Goal: Transaction & Acquisition: Subscribe to service/newsletter

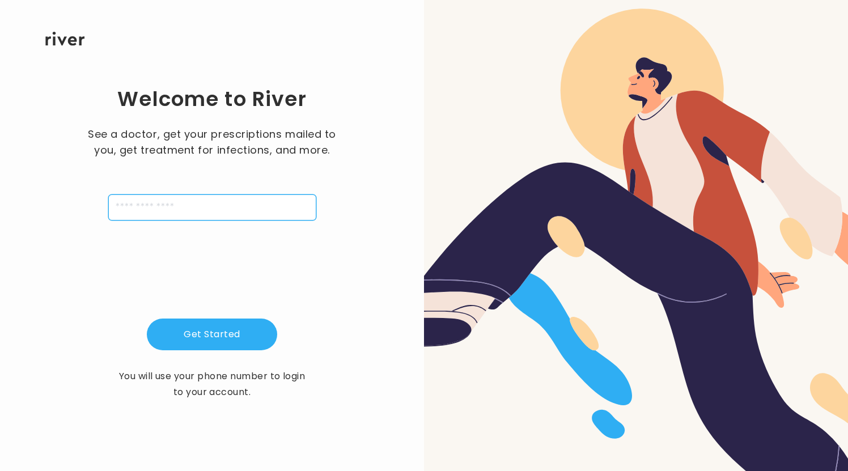
click at [189, 214] on input "tel" at bounding box center [212, 207] width 208 height 26
type input "**********"
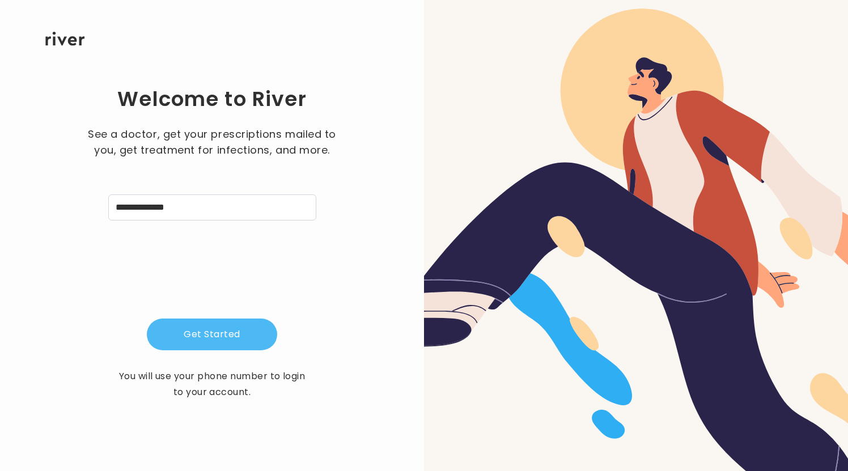
click at [230, 338] on button "Get Started" at bounding box center [212, 335] width 130 height 32
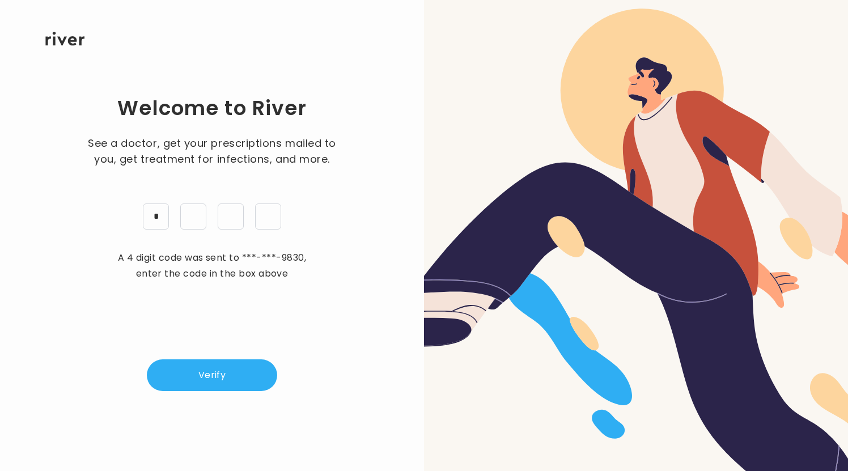
type input "*"
click at [231, 376] on button "Verify" at bounding box center [212, 375] width 130 height 32
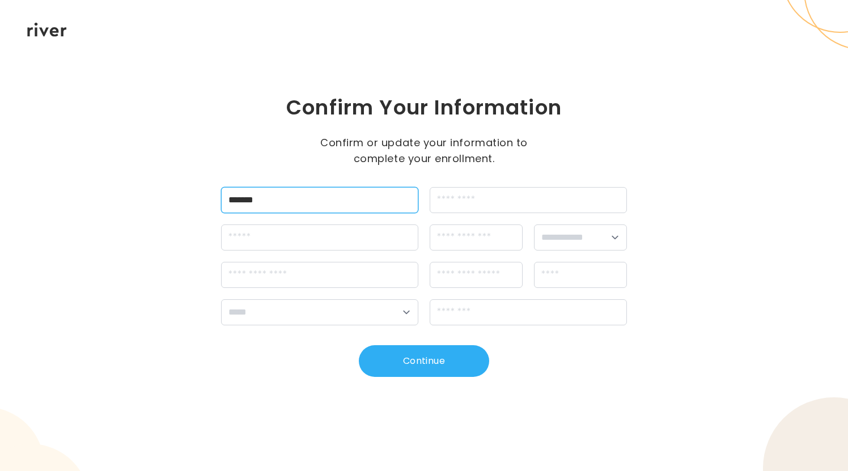
type input "******"
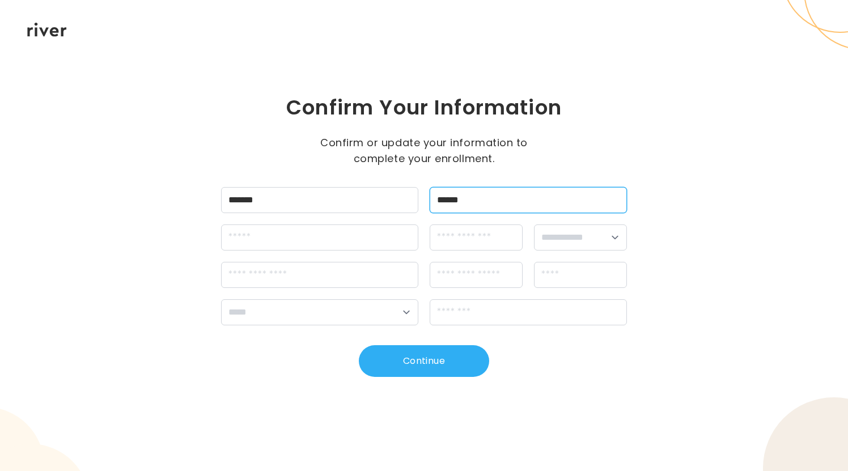
type input "******"
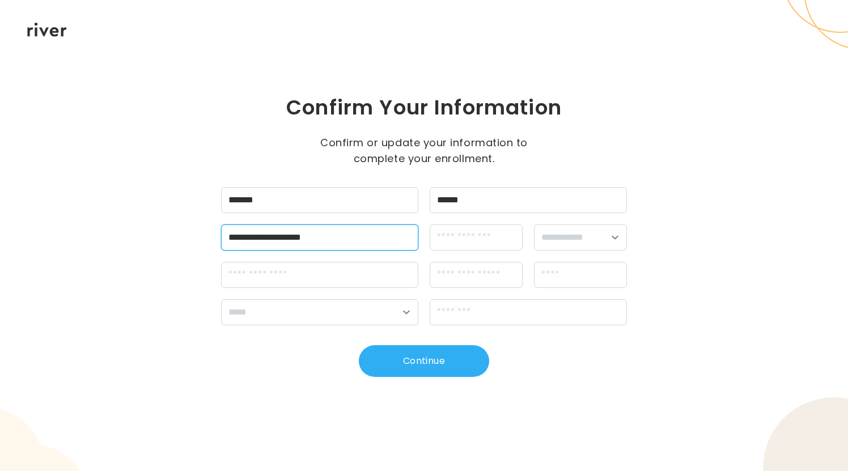
type input "**********"
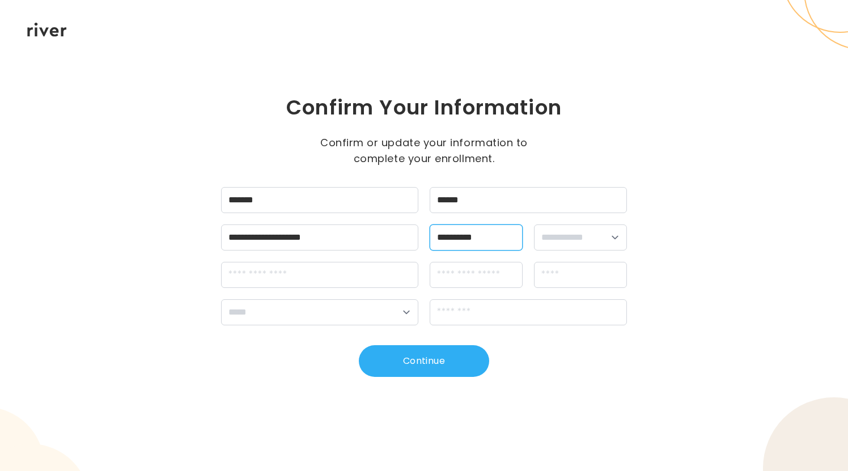
type input "**********"
select select "****"
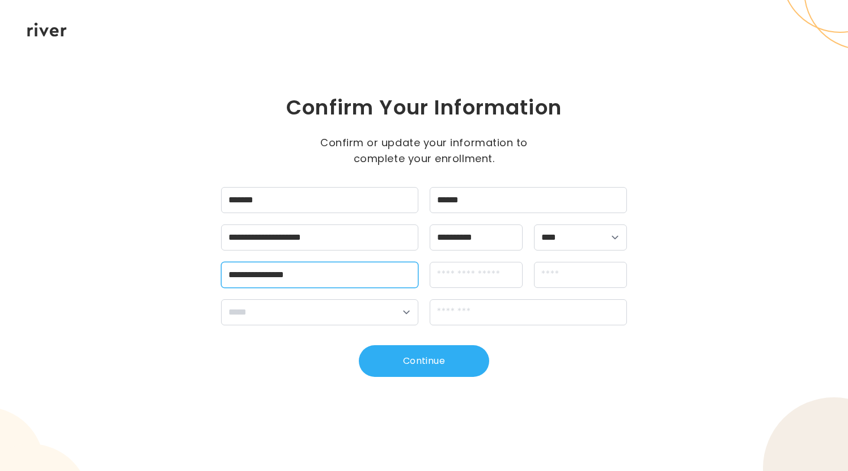
type input "**********"
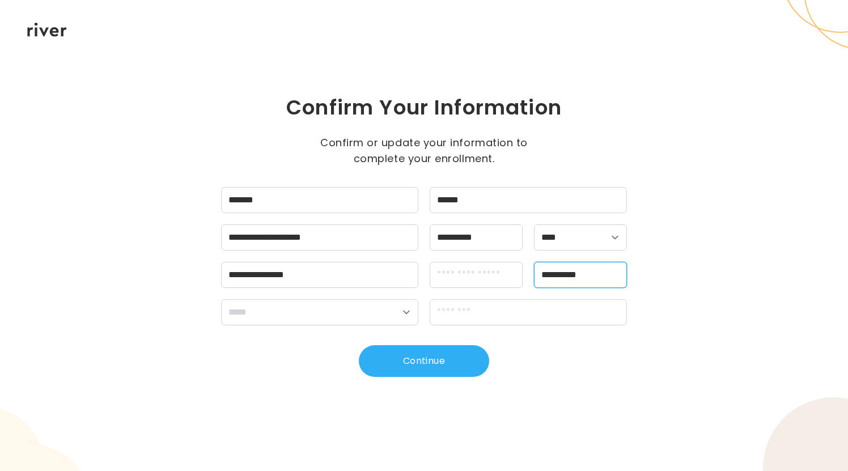
type input "**********"
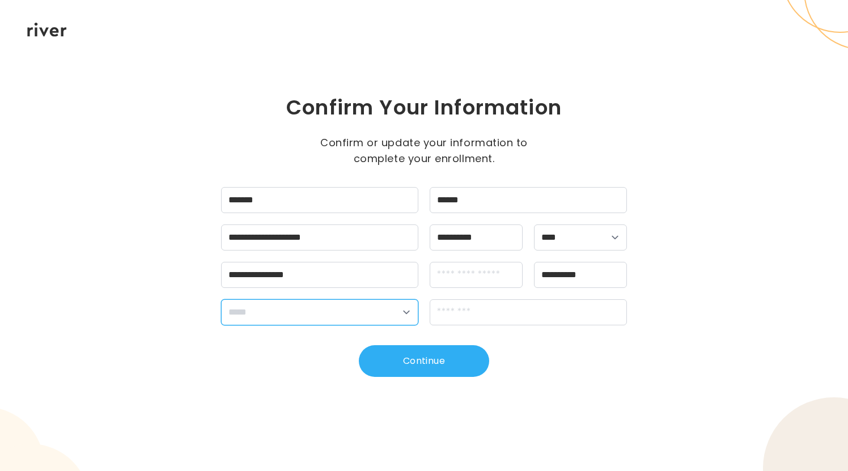
select select "**"
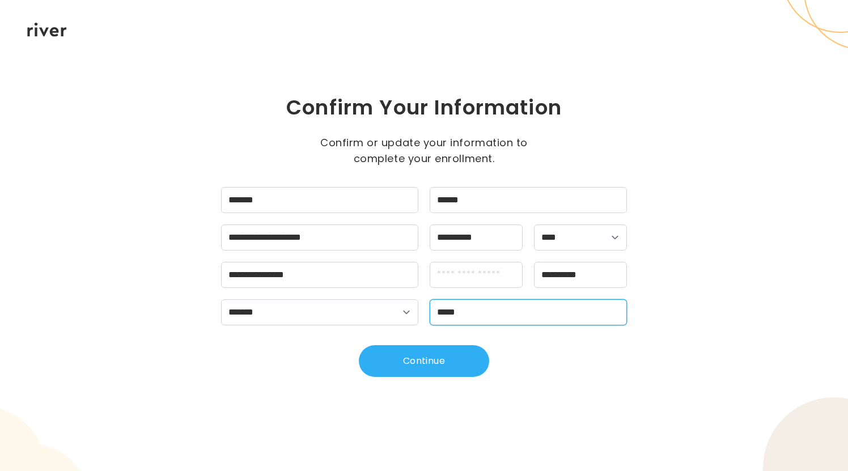
type input "*****"
click at [723, 224] on div "**********" at bounding box center [424, 235] width 848 height 471
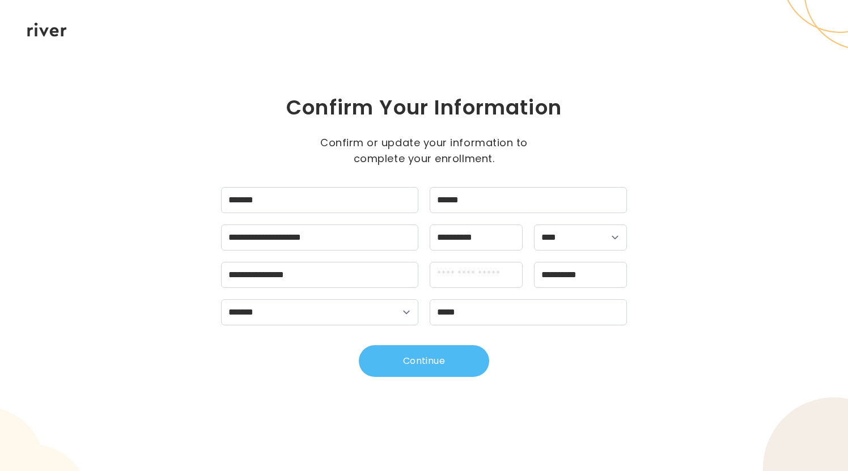
click at [464, 361] on button "Continue" at bounding box center [424, 361] width 130 height 32
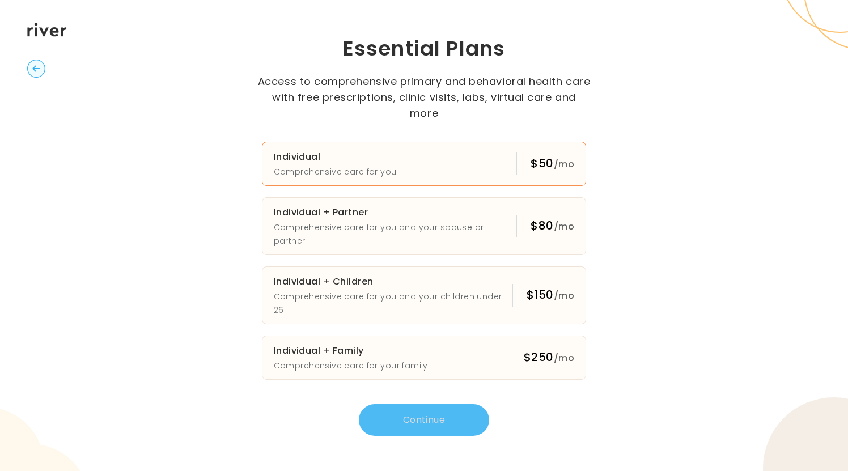
click at [434, 164] on button "Individual Comprehensive care for you $50 /mo" at bounding box center [424, 164] width 325 height 44
click at [432, 404] on button "Continue" at bounding box center [424, 420] width 130 height 32
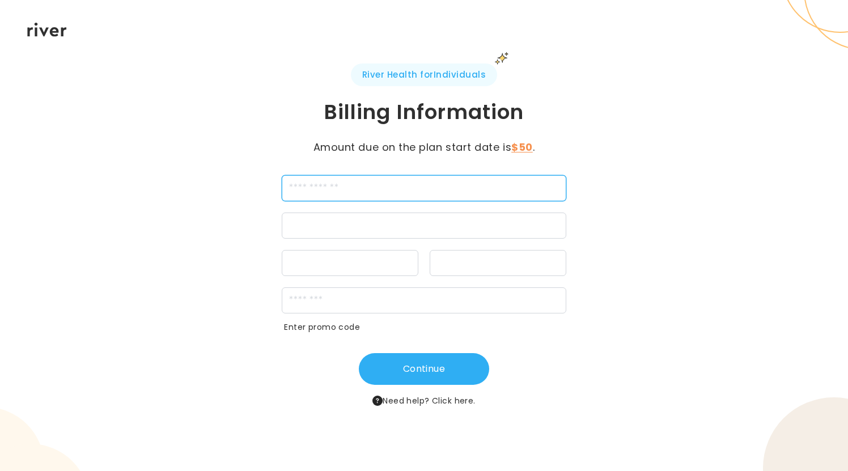
click at [370, 193] on input "cardName" at bounding box center [424, 188] width 284 height 26
type input "**********"
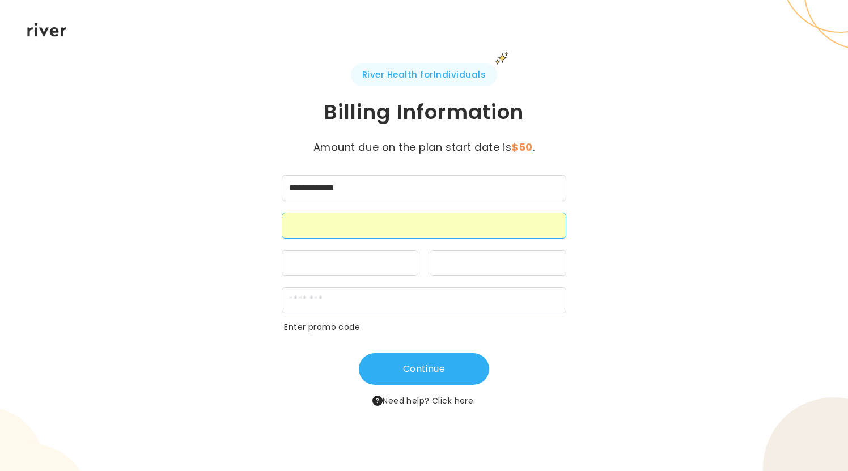
click at [347, 271] on div at bounding box center [350, 263] width 137 height 26
click at [310, 257] on div at bounding box center [350, 263] width 137 height 26
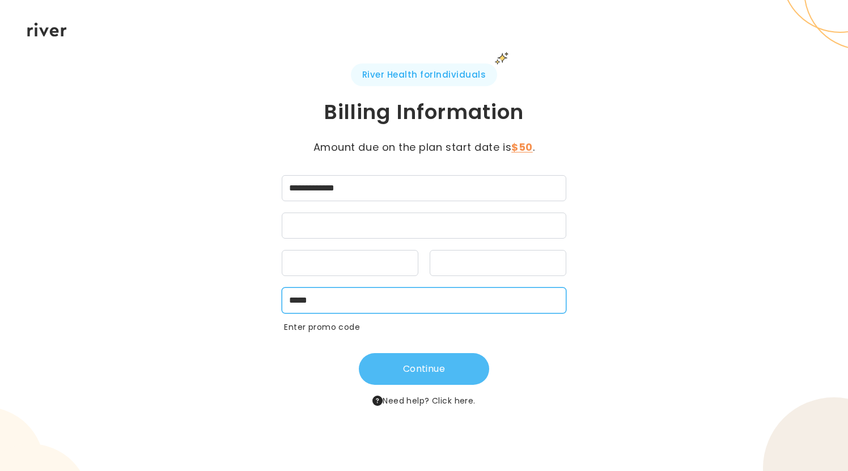
type input "*****"
click at [457, 373] on button "Continue" at bounding box center [424, 369] width 130 height 32
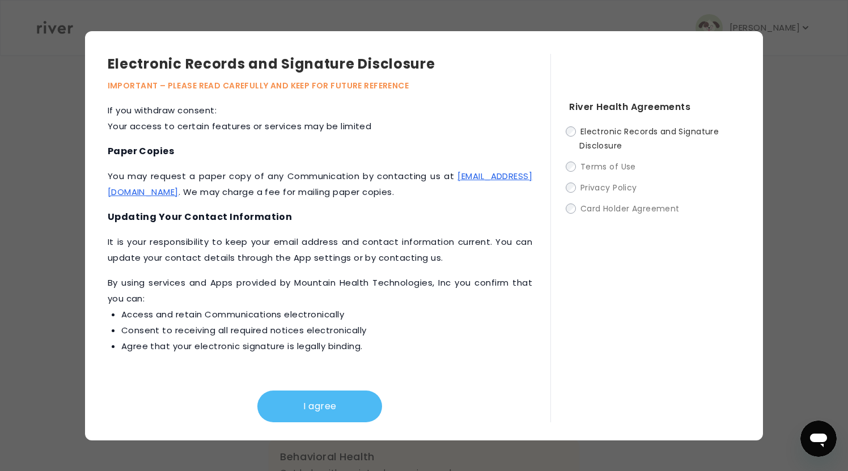
scroll to position [527, 0]
click at [324, 410] on button "I agree" at bounding box center [319, 407] width 125 height 32
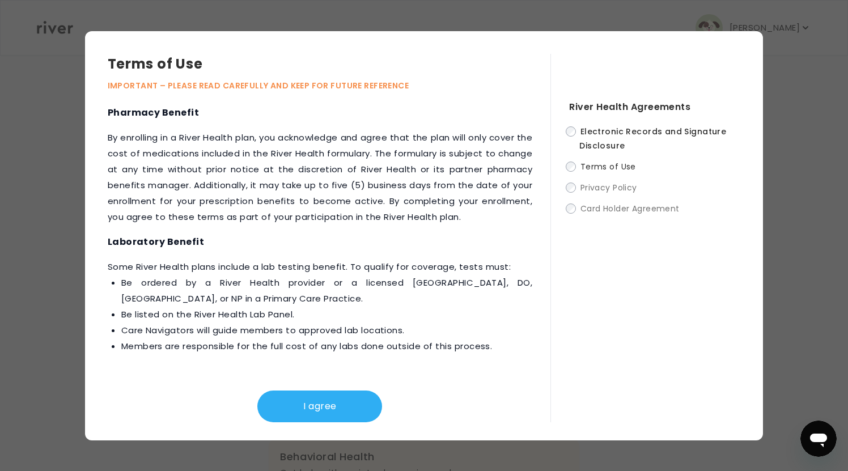
scroll to position [1554, 0]
click at [320, 402] on button "I agree" at bounding box center [319, 407] width 125 height 32
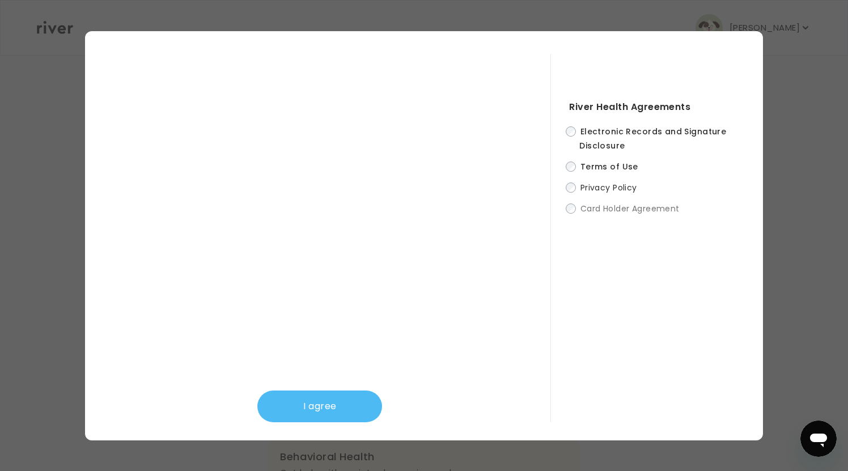
click at [310, 409] on button "I agree" at bounding box center [319, 407] width 125 height 32
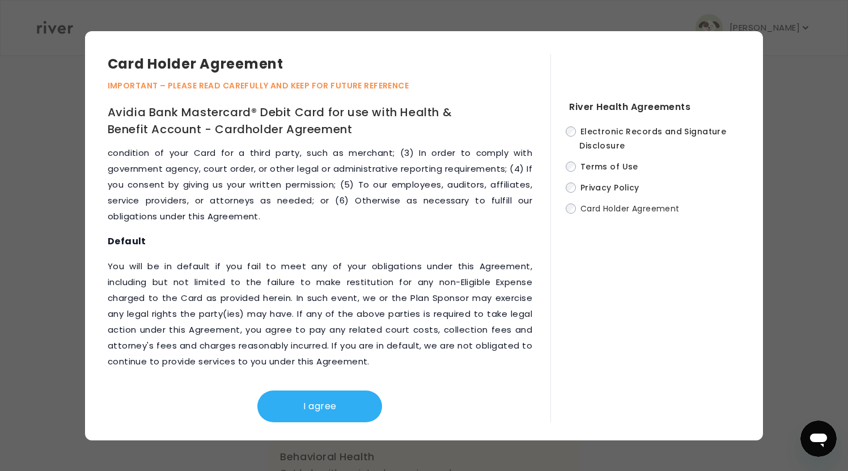
scroll to position [5738, 0]
click at [315, 399] on button "I agree" at bounding box center [319, 407] width 125 height 32
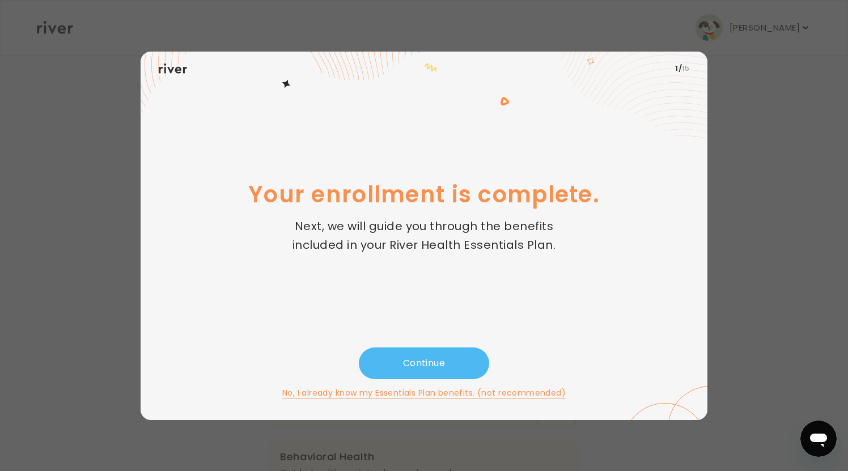
click at [431, 350] on button "Continue" at bounding box center [424, 363] width 130 height 32
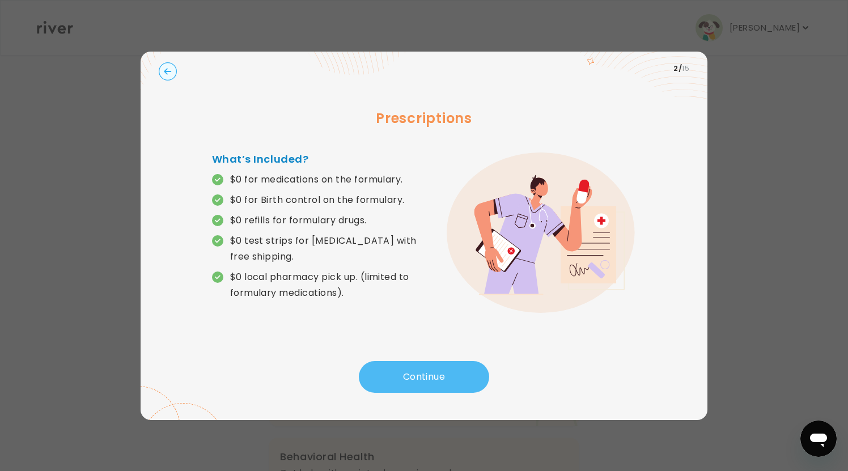
click at [423, 380] on button "Continue" at bounding box center [424, 377] width 130 height 32
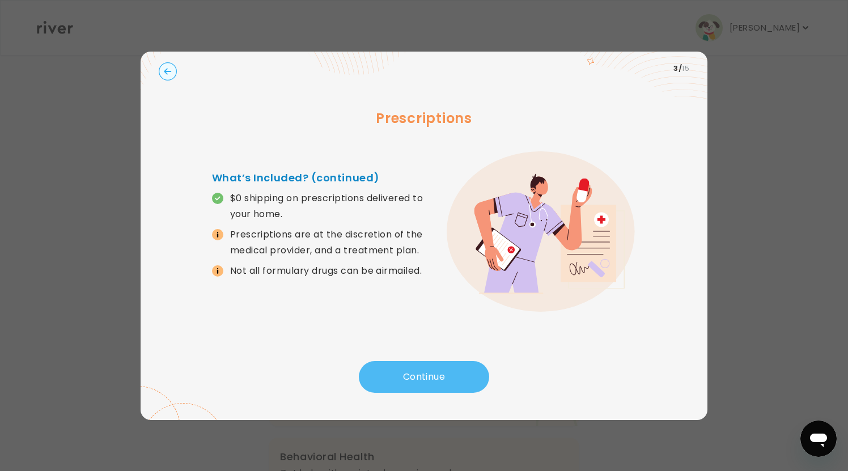
click at [423, 380] on button "Continue" at bounding box center [424, 377] width 130 height 32
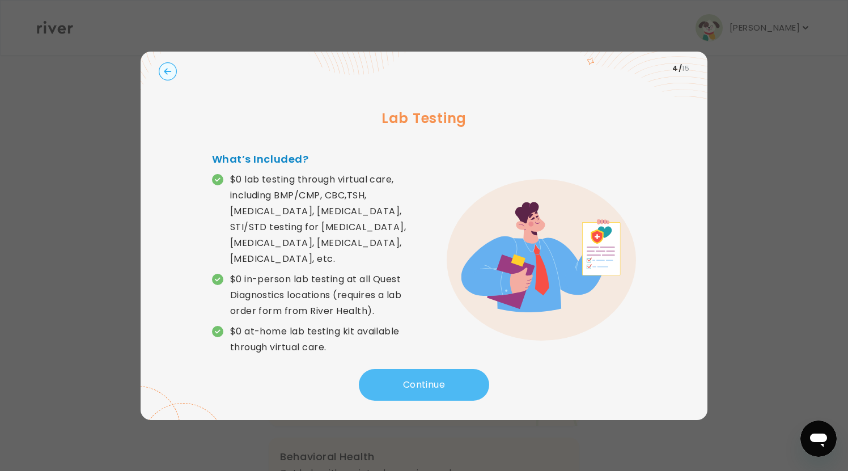
click at [410, 372] on button "Continue" at bounding box center [424, 385] width 130 height 32
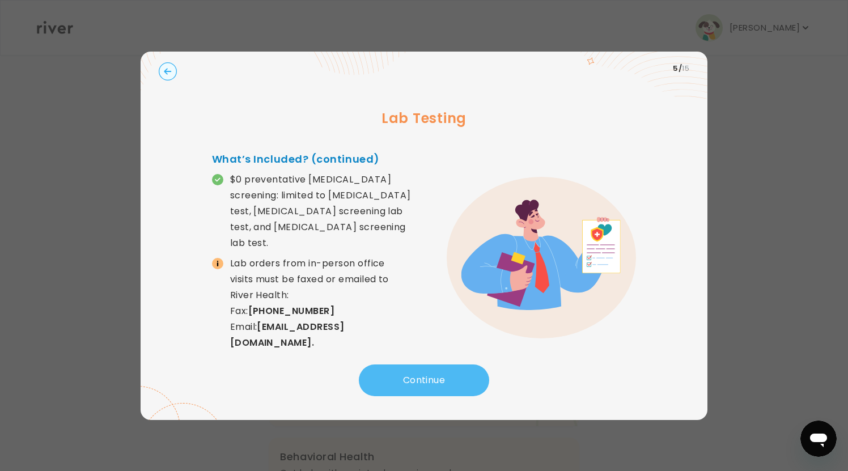
click at [398, 374] on button "Continue" at bounding box center [424, 380] width 130 height 32
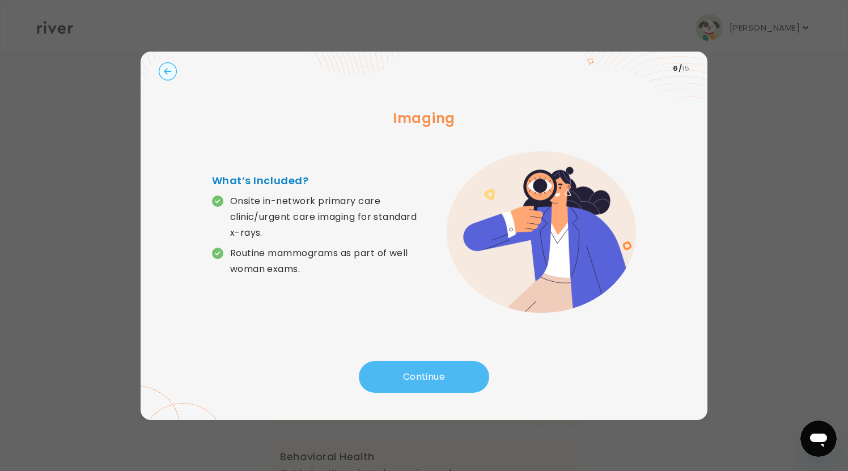
click at [398, 374] on button "Continue" at bounding box center [424, 377] width 130 height 32
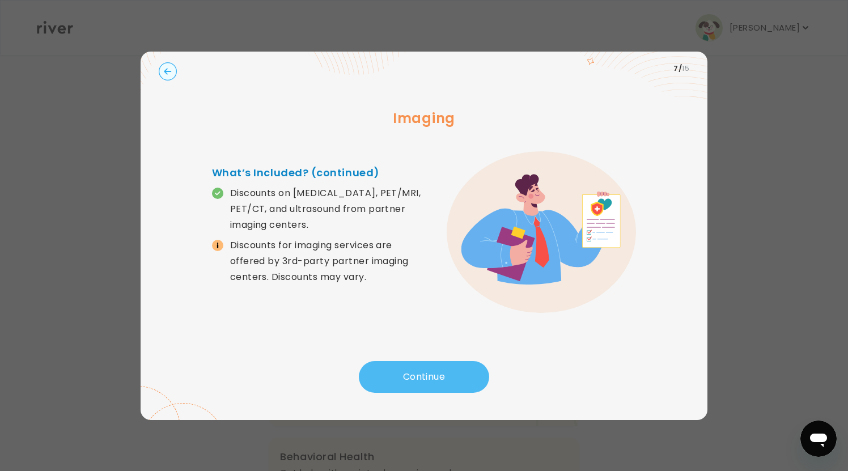
click at [398, 374] on button "Continue" at bounding box center [424, 377] width 130 height 32
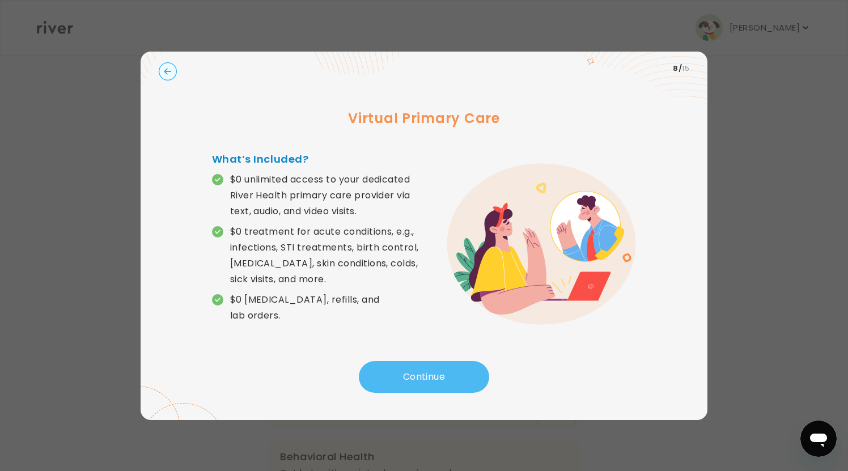
click at [398, 374] on button "Continue" at bounding box center [424, 377] width 130 height 32
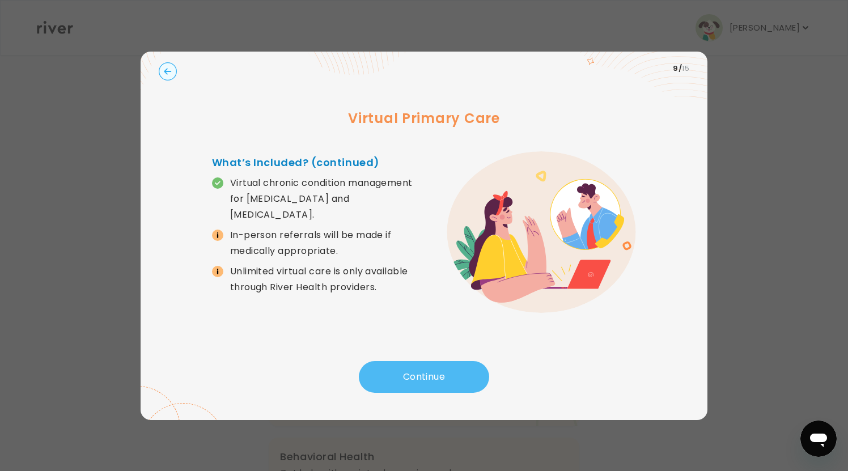
click at [398, 374] on button "Continue" at bounding box center [424, 377] width 130 height 32
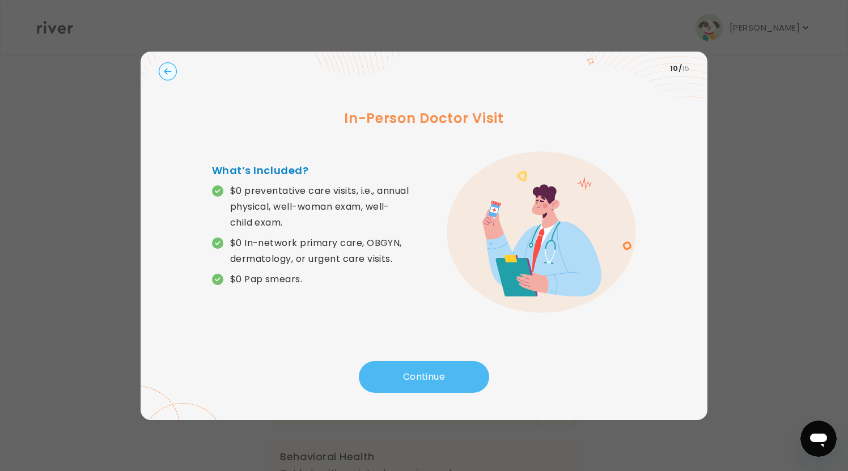
click at [398, 374] on button "Continue" at bounding box center [424, 377] width 130 height 32
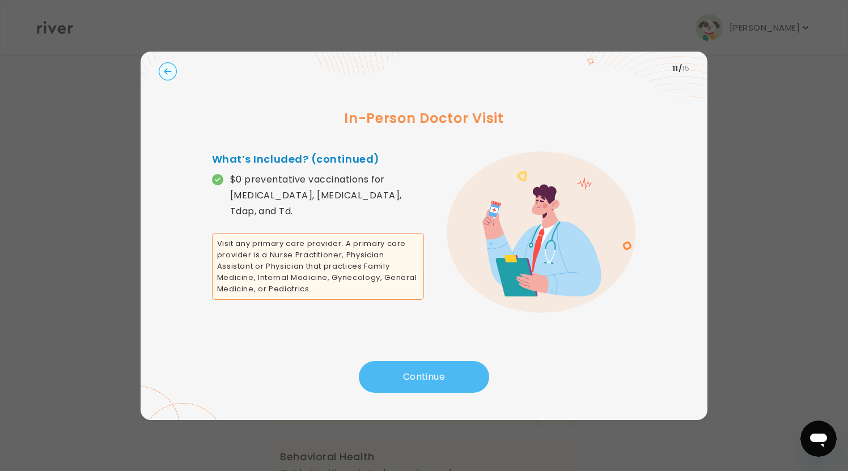
click at [398, 374] on button "Continue" at bounding box center [424, 377] width 130 height 32
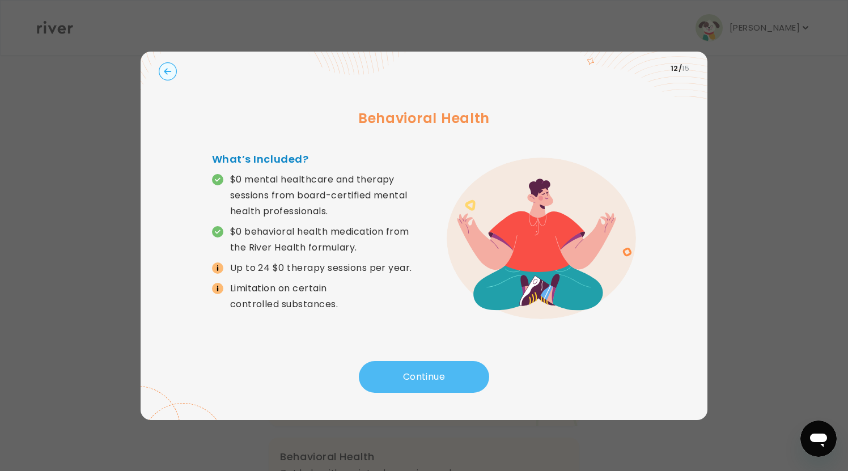
click at [398, 374] on button "Continue" at bounding box center [424, 377] width 130 height 32
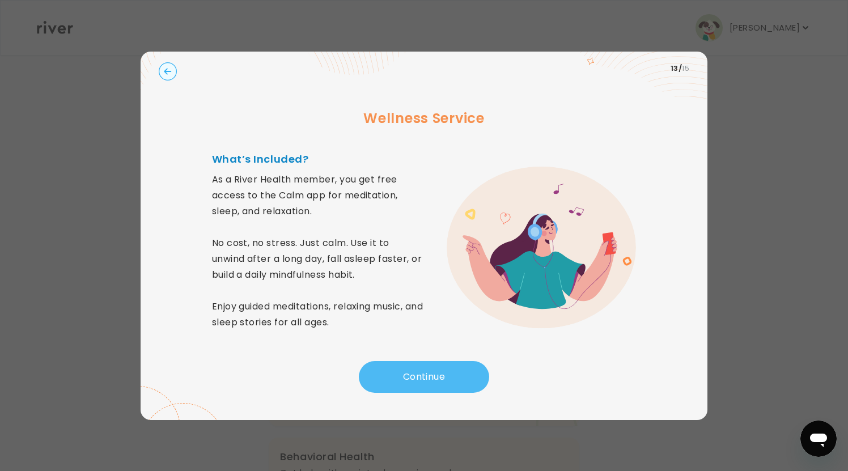
click at [428, 379] on button "Continue" at bounding box center [424, 377] width 130 height 32
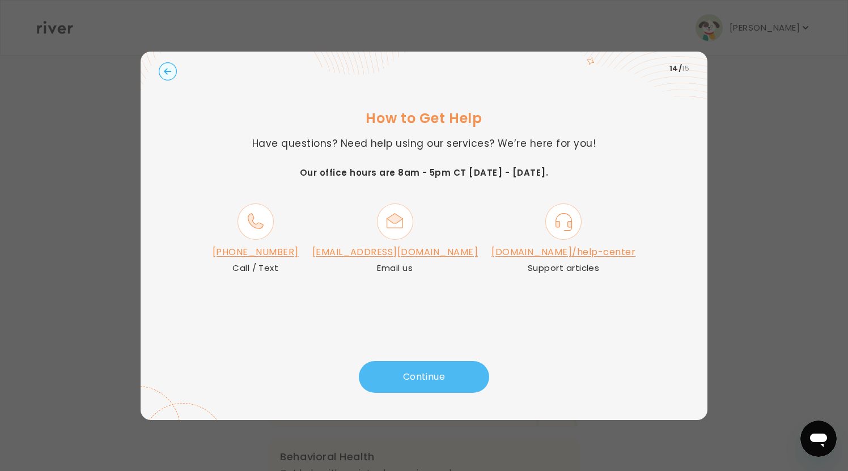
click at [428, 379] on button "Continue" at bounding box center [424, 377] width 130 height 32
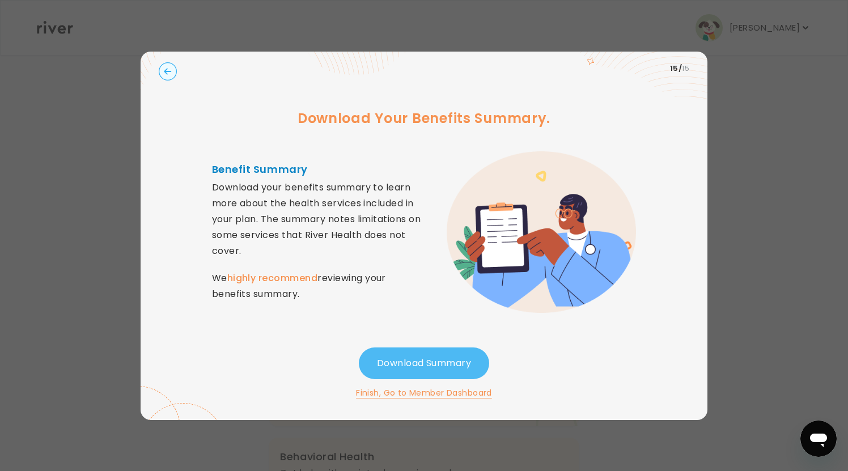
click at [410, 359] on button "Download Summary" at bounding box center [424, 363] width 130 height 32
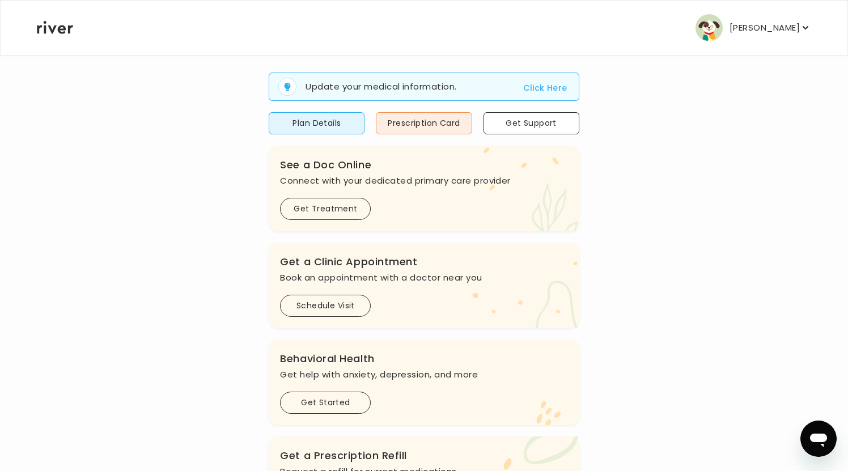
scroll to position [80, 0]
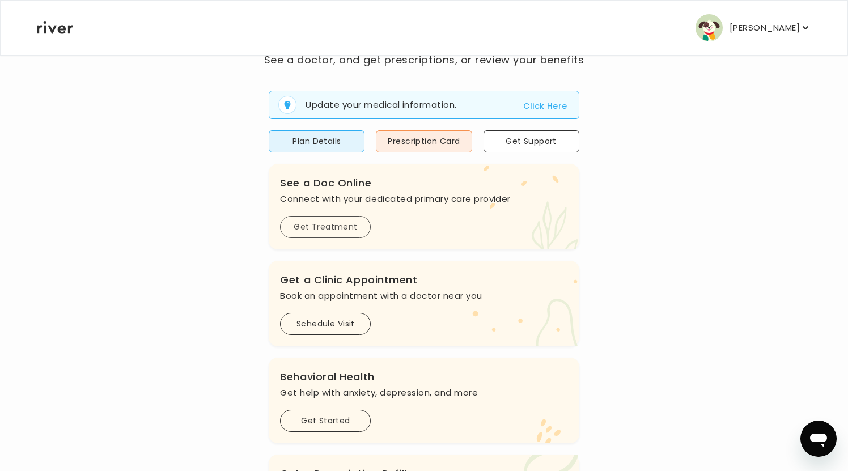
click at [310, 226] on button "Get Treatment" at bounding box center [325, 227] width 91 height 22
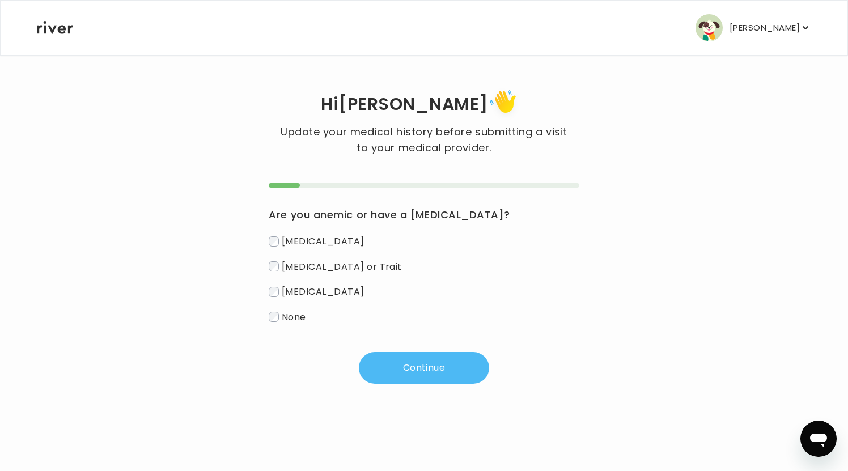
click at [408, 374] on button "Continue" at bounding box center [424, 368] width 130 height 32
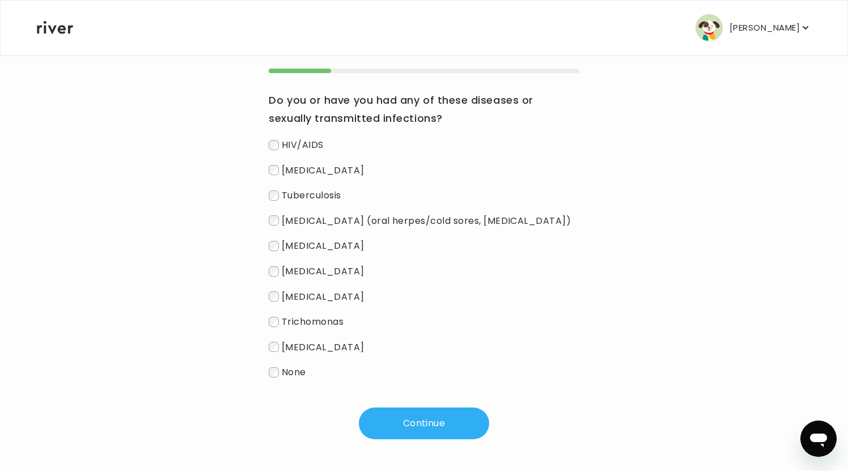
scroll to position [115, 0]
click at [412, 431] on button "Continue" at bounding box center [424, 424] width 130 height 32
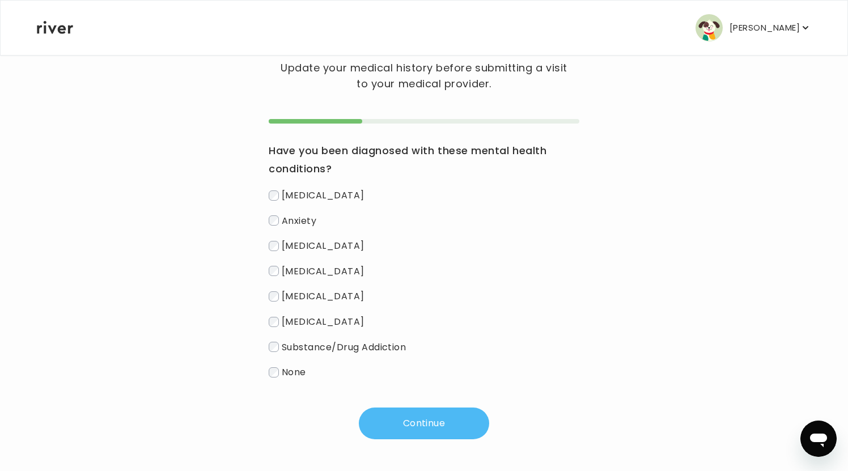
scroll to position [64, 0]
click at [401, 422] on button "Continue" at bounding box center [424, 424] width 130 height 32
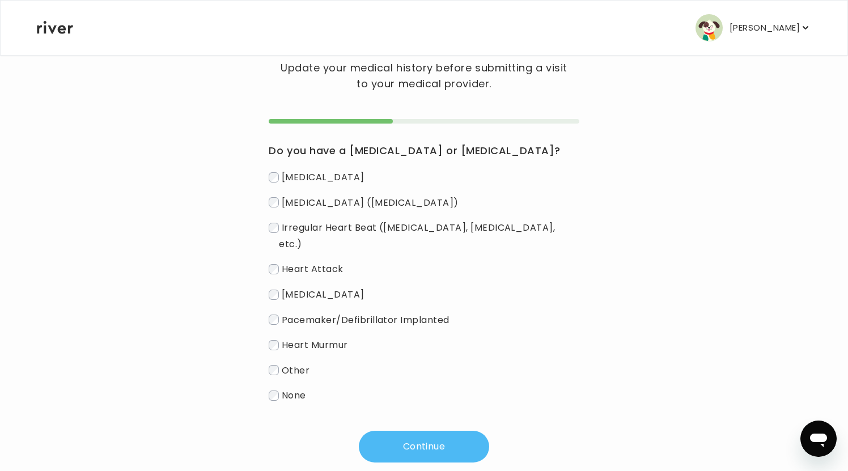
click at [400, 438] on button "Continue" at bounding box center [424, 447] width 130 height 32
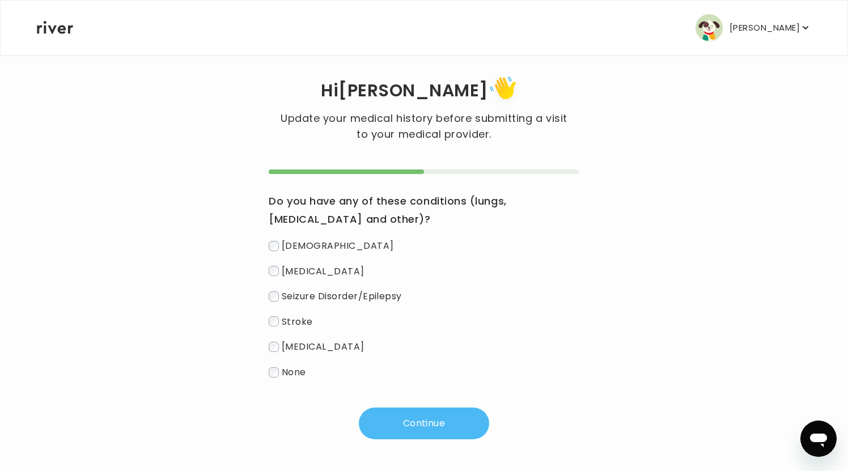
scroll to position [14, 0]
click at [397, 425] on button "Continue" at bounding box center [424, 424] width 130 height 32
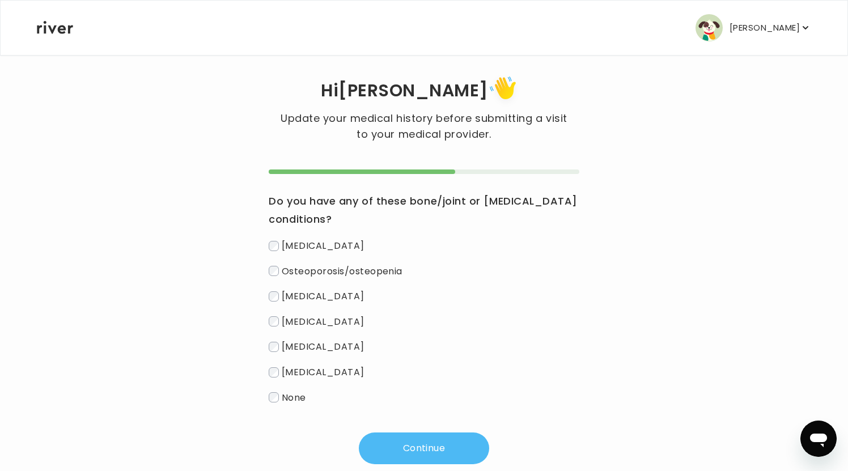
click at [415, 448] on button "Continue" at bounding box center [424, 449] width 130 height 32
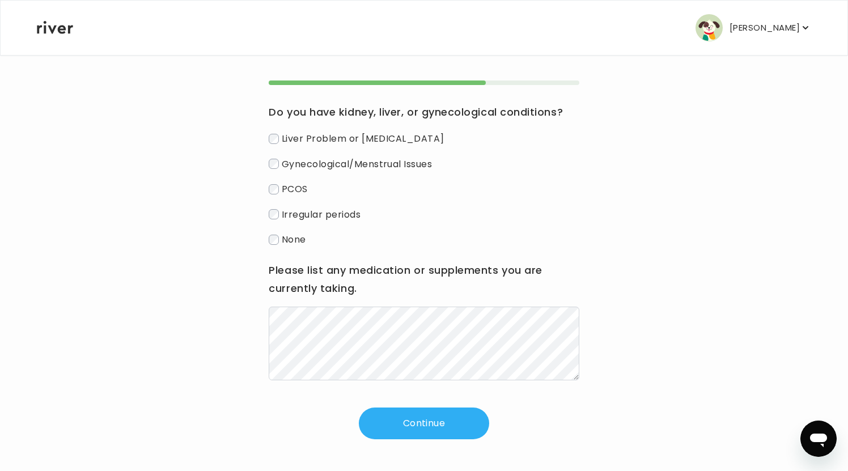
scroll to position [103, 0]
click at [366, 423] on button "Continue" at bounding box center [424, 424] width 130 height 32
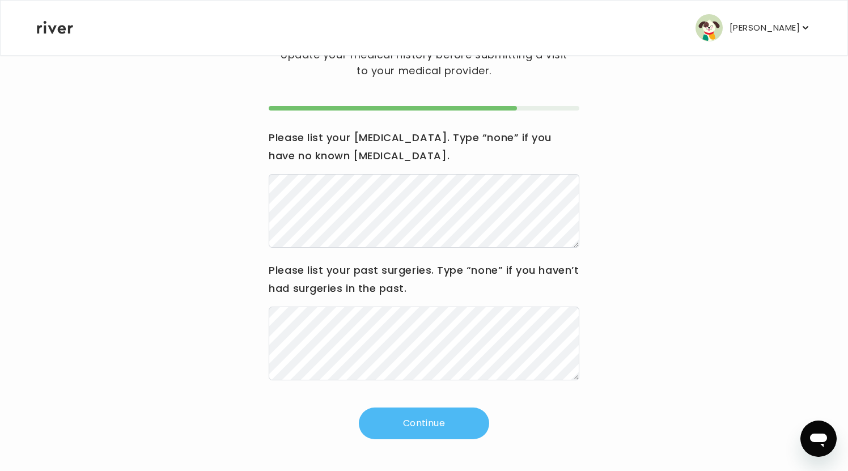
click at [395, 423] on button "Continue" at bounding box center [424, 424] width 130 height 32
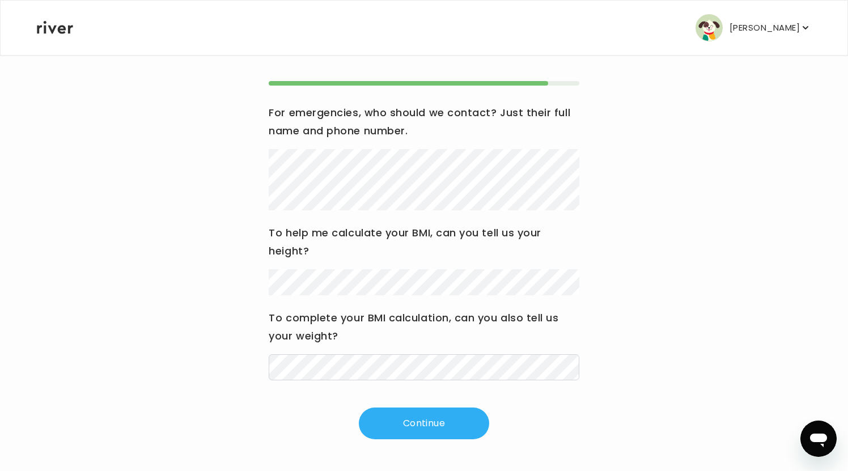
scroll to position [102, 0]
click at [400, 422] on button "Continue" at bounding box center [424, 424] width 130 height 32
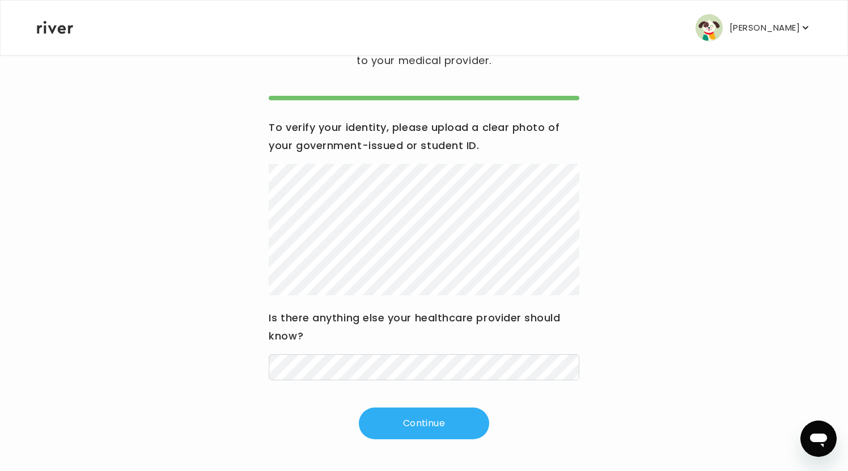
scroll to position [87, 0]
click at [396, 419] on button "Continue" at bounding box center [424, 424] width 130 height 32
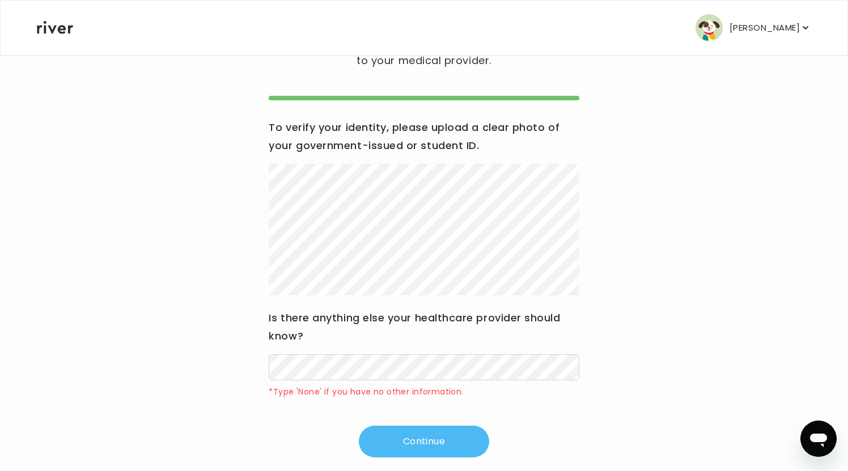
click at [442, 446] on button "Continue" at bounding box center [424, 442] width 130 height 32
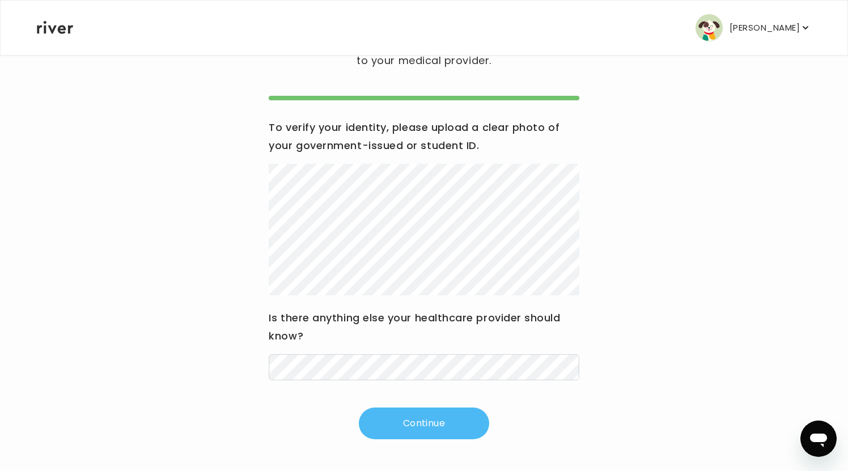
click at [420, 431] on button "Continue" at bounding box center [424, 424] width 130 height 32
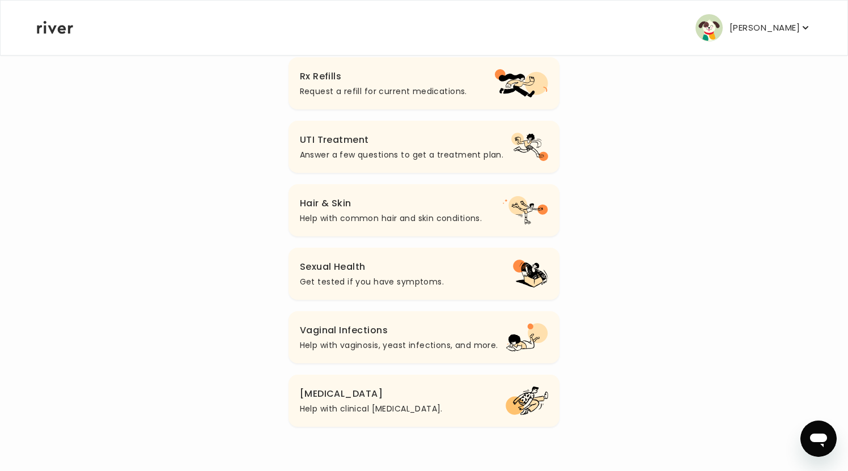
scroll to position [347, 0]
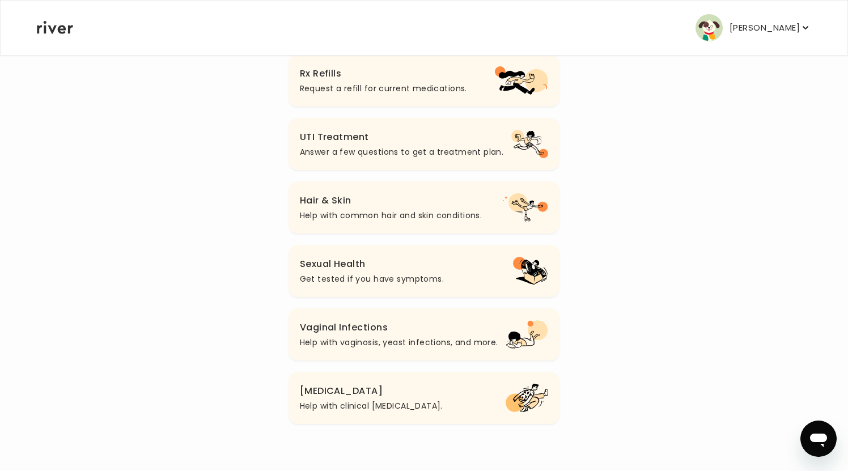
click at [410, 274] on p "Get tested if you have symptoms." at bounding box center [372, 279] width 144 height 14
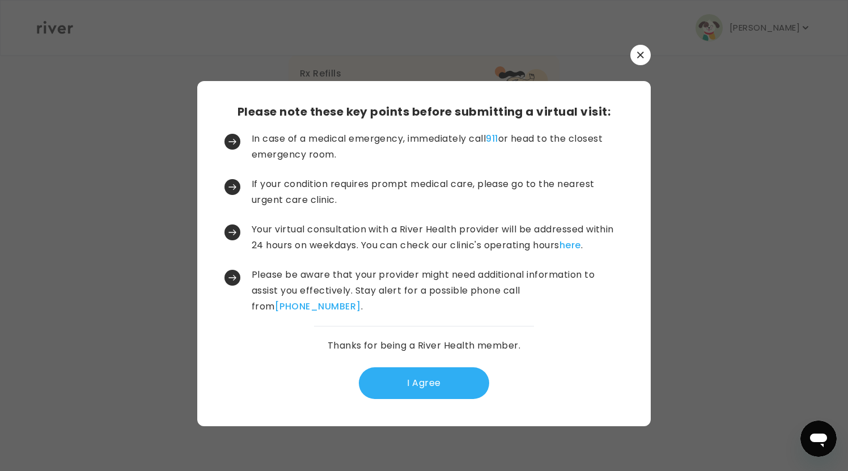
scroll to position [0, 0]
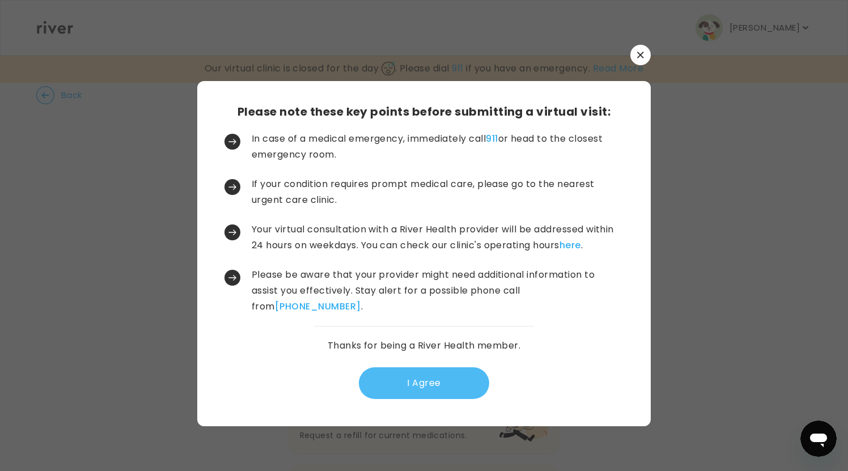
click at [441, 394] on button "I Agree" at bounding box center [424, 383] width 130 height 32
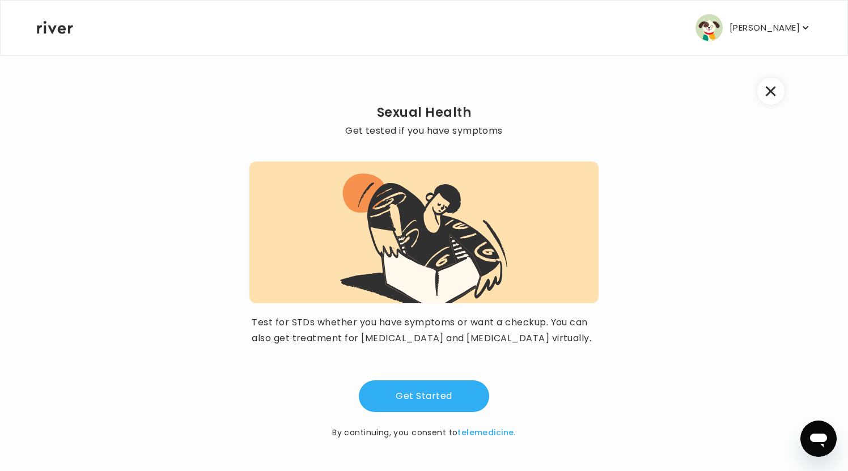
scroll to position [9, 0]
click at [424, 398] on button "Get Started" at bounding box center [424, 396] width 130 height 32
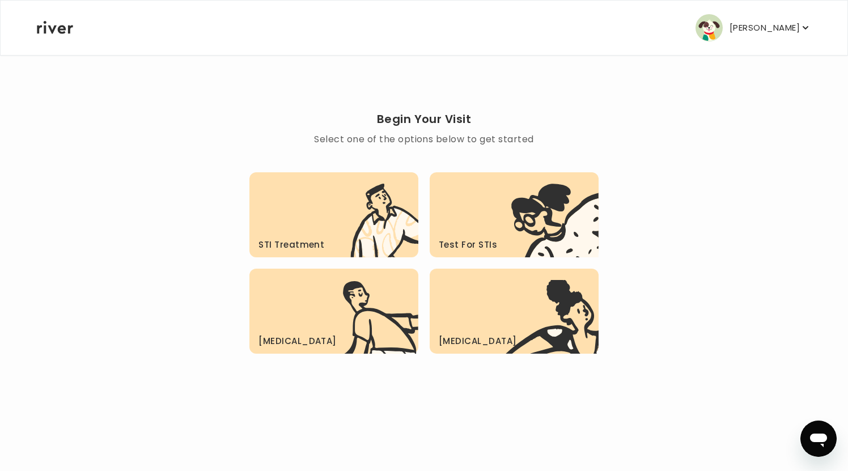
click at [524, 215] on icon ".c{fill:#303030}.d{fill:#fff8ed}.e{fill:#ffe0af}.f{fill:none}" at bounding box center [554, 221] width 87 height 74
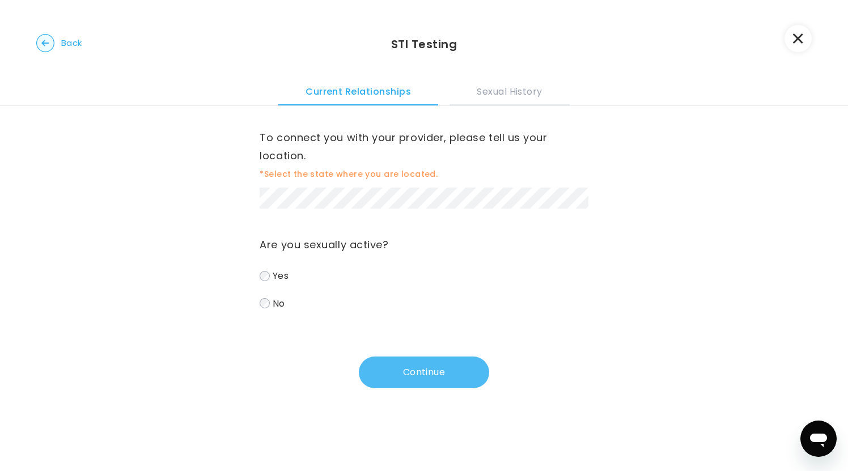
click at [426, 367] on button "Continue" at bounding box center [424, 373] width 130 height 32
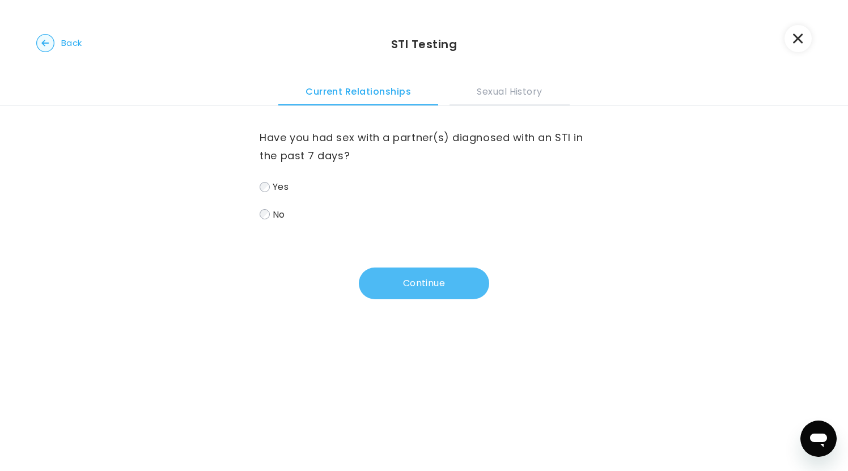
click at [427, 285] on button "Continue" at bounding box center [424, 284] width 130 height 32
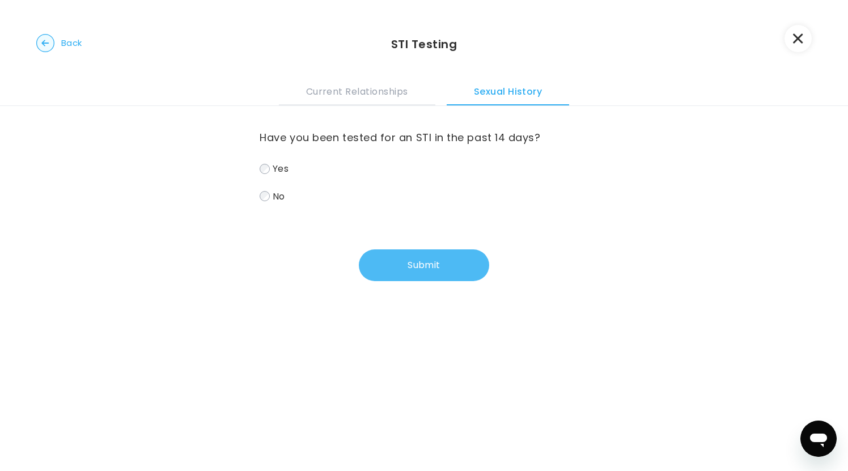
click at [425, 265] on button "Submit" at bounding box center [424, 265] width 130 height 32
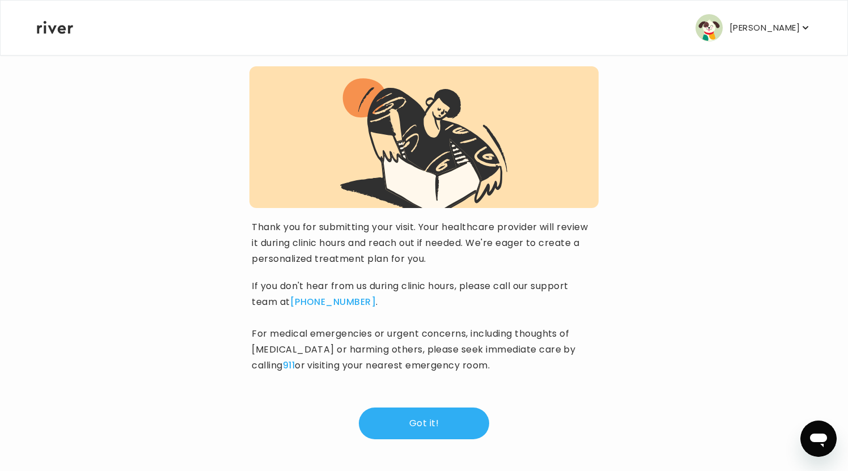
scroll to position [81, 0]
click at [427, 424] on button "Got it!" at bounding box center [424, 424] width 130 height 32
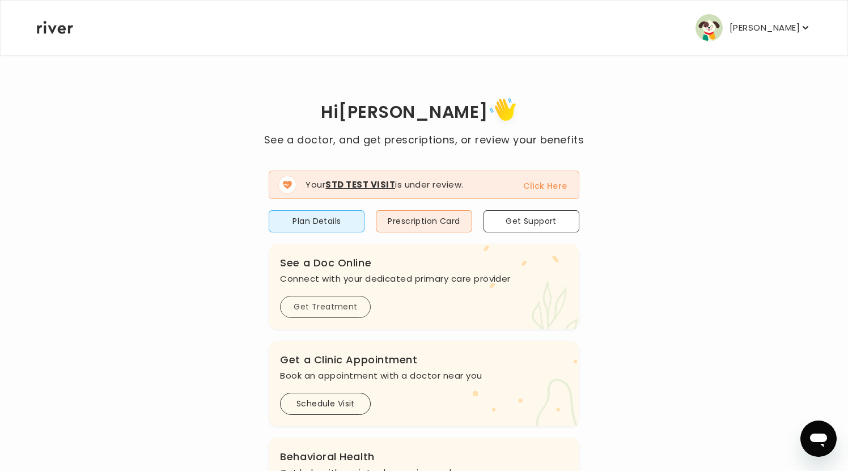
click at [343, 311] on button "Get Treatment" at bounding box center [325, 307] width 91 height 22
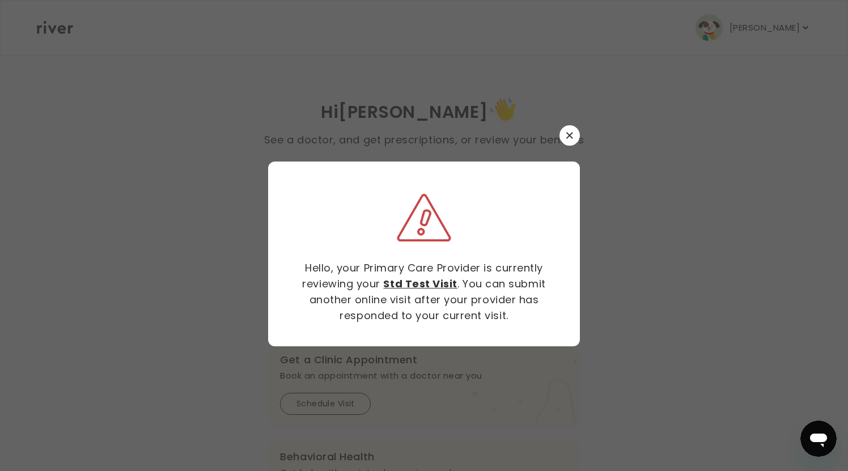
click at [566, 137] on button "button" at bounding box center [570, 135] width 20 height 20
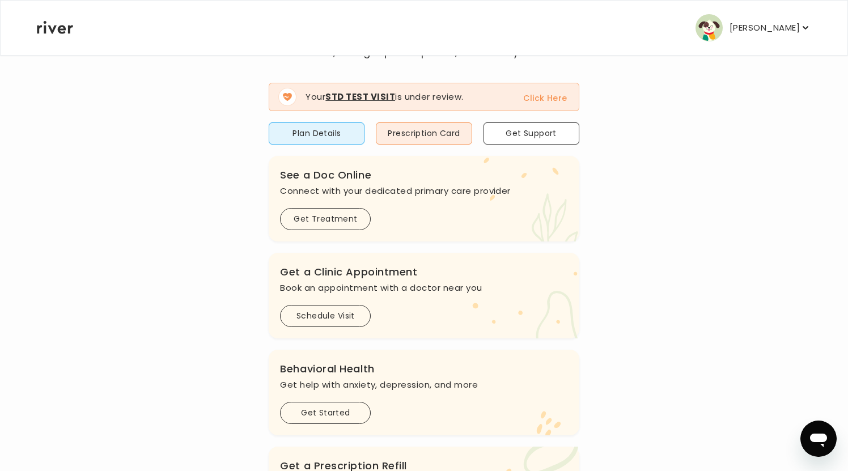
scroll to position [134, 0]
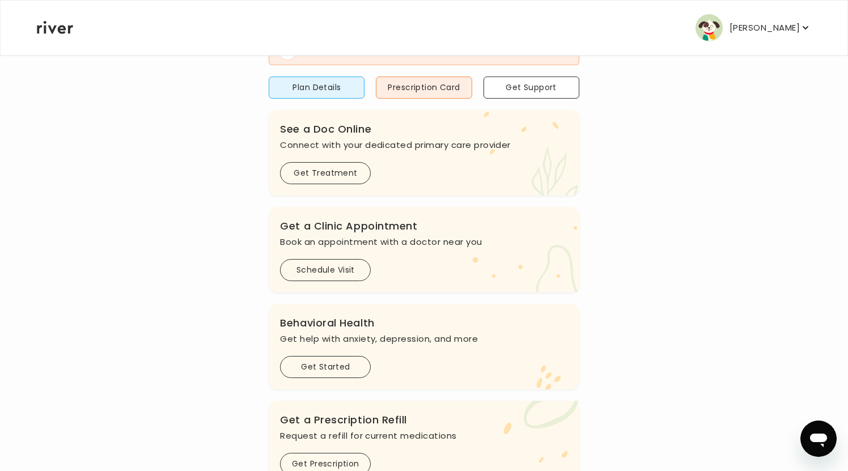
click at [371, 285] on div ".cls-clinic { fill: #eaefd8; } .cls-clinic-appt { fill: #ffe0ae; } Get a Clinic…" at bounding box center [424, 250] width 310 height 86
click at [362, 281] on button "Schedule Visit" at bounding box center [325, 270] width 91 height 22
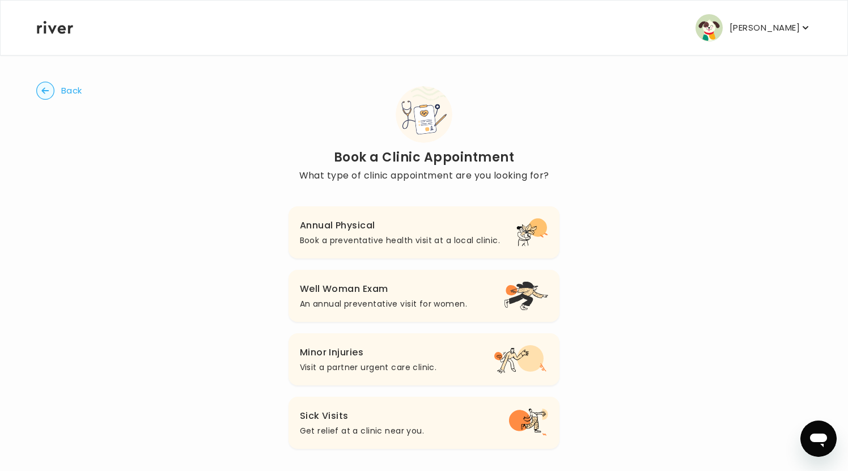
click at [423, 230] on h3 "Annual Physical" at bounding box center [400, 226] width 200 height 16
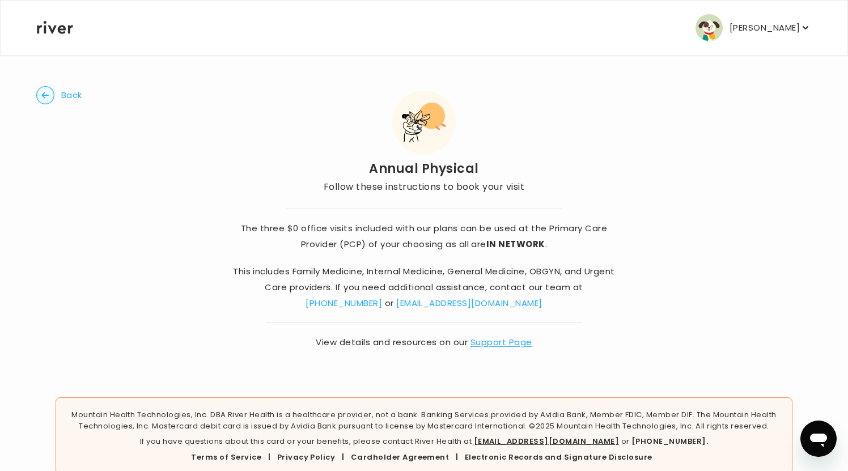
click at [43, 98] on circle "button" at bounding box center [46, 96] width 18 height 18
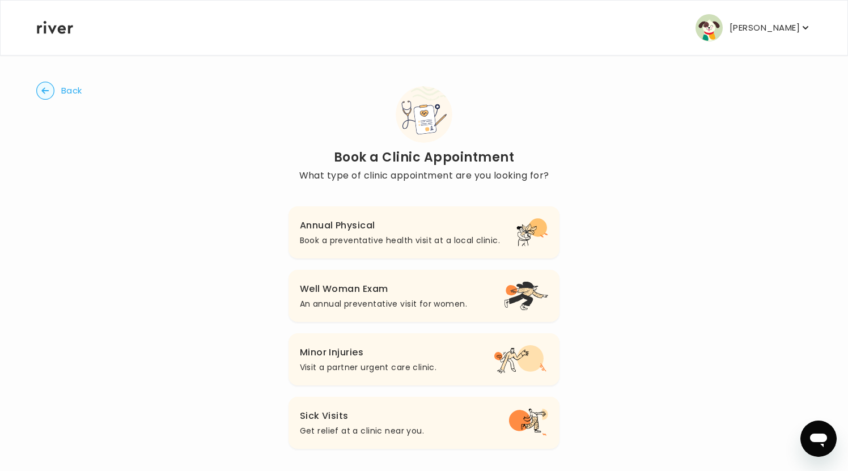
click at [47, 93] on circle "button" at bounding box center [46, 91] width 18 height 18
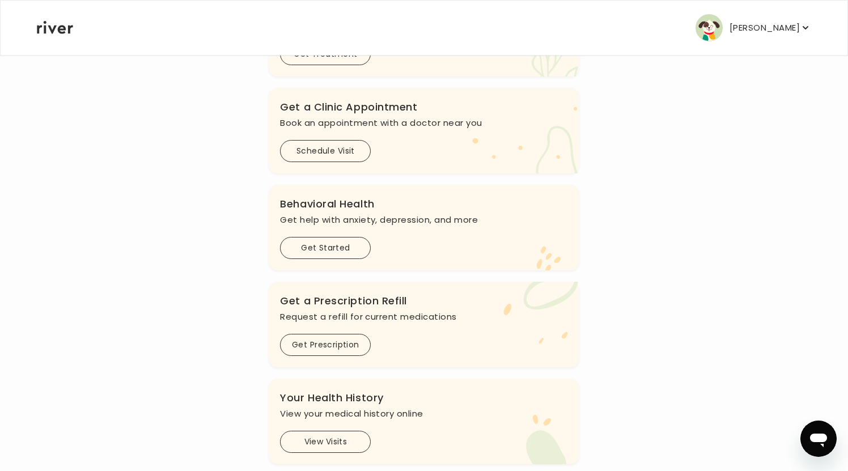
scroll to position [254, 0]
click at [340, 257] on button "Get Started" at bounding box center [325, 247] width 91 height 22
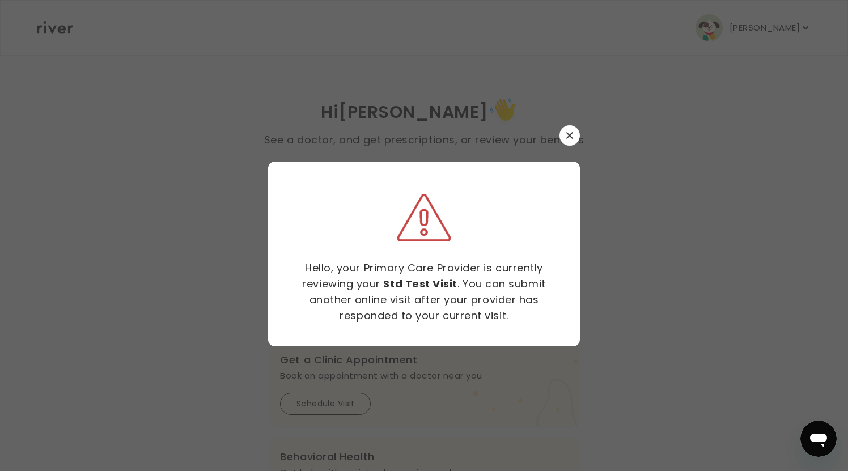
click at [574, 133] on button "button" at bounding box center [570, 135] width 20 height 20
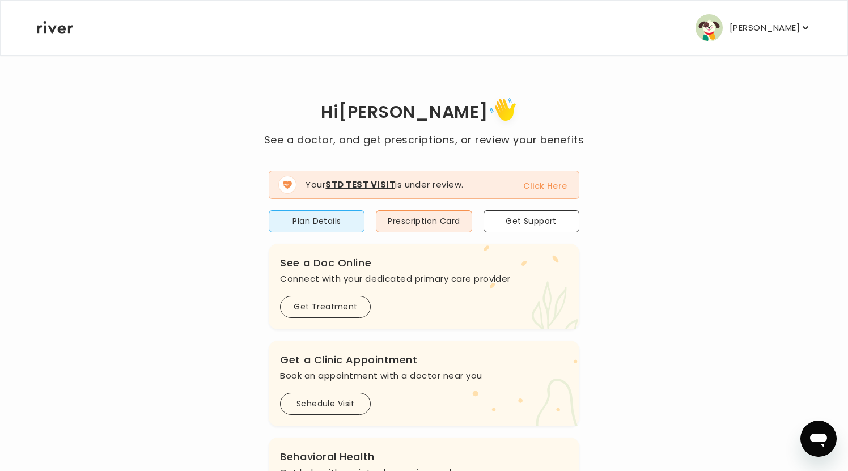
click at [794, 23] on p "[PERSON_NAME]" at bounding box center [765, 28] width 70 height 16
click at [714, 278] on div "Hi [PERSON_NAME] See a doctor, and get prescriptions, or review your benefits Y…" at bounding box center [423, 405] width 775 height 623
click at [447, 223] on button "Prescription Card" at bounding box center [424, 221] width 96 height 22
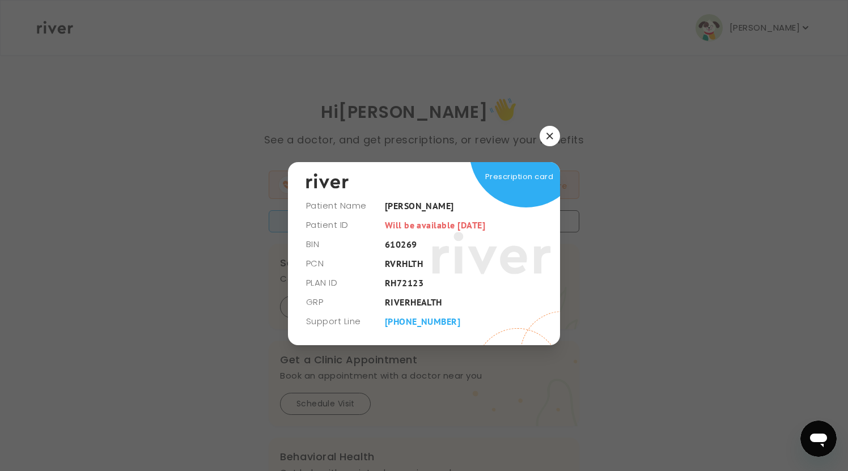
click at [548, 130] on button "button" at bounding box center [550, 136] width 20 height 20
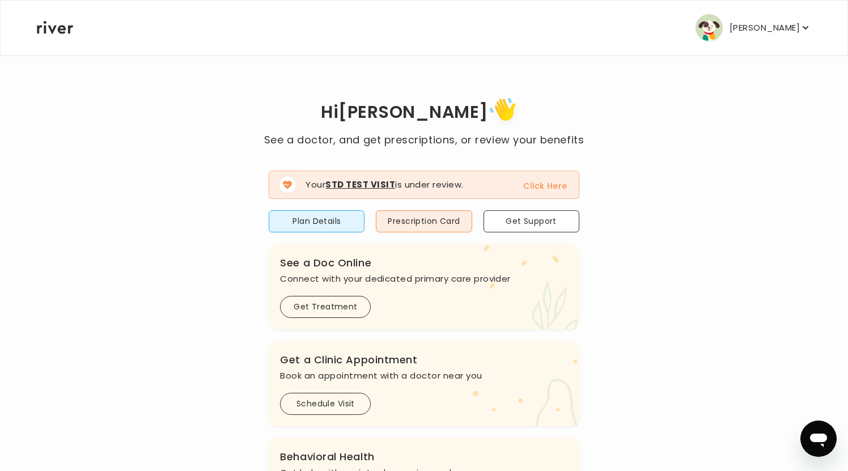
click at [755, 27] on p "[PERSON_NAME]" at bounding box center [765, 28] width 70 height 16
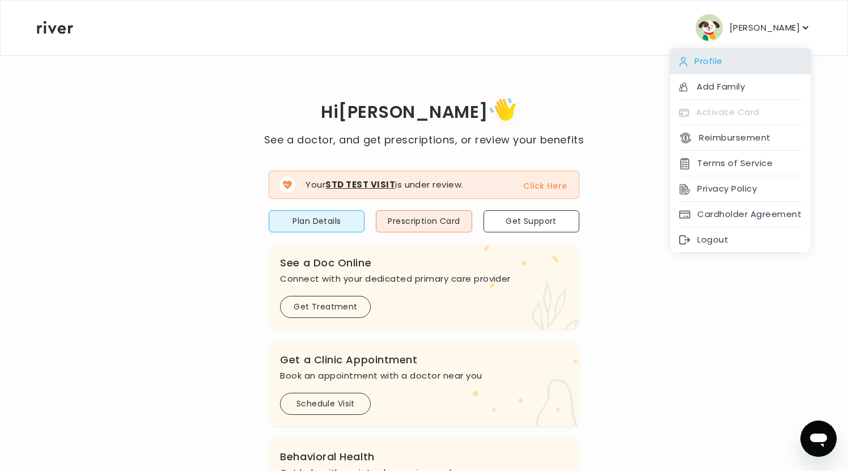
click at [724, 65] on div "Profile" at bounding box center [740, 62] width 141 height 26
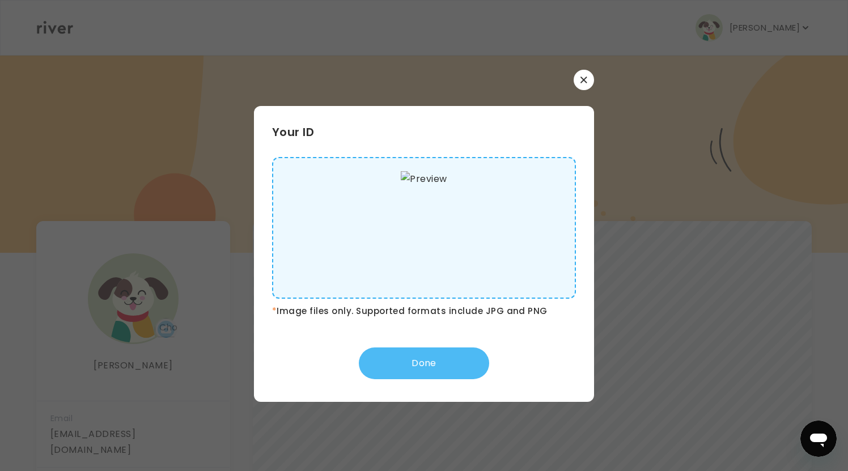
click at [461, 359] on button "Done" at bounding box center [424, 363] width 130 height 32
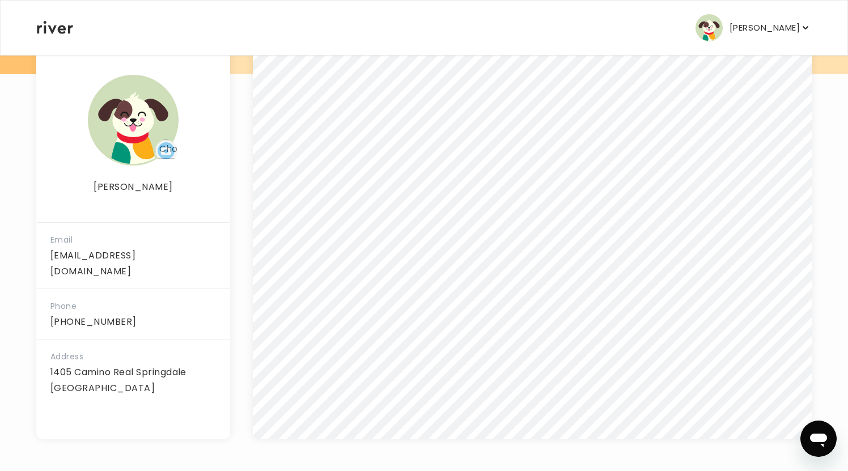
scroll to position [179, 0]
click at [749, 27] on p "[PERSON_NAME]" at bounding box center [765, 28] width 70 height 16
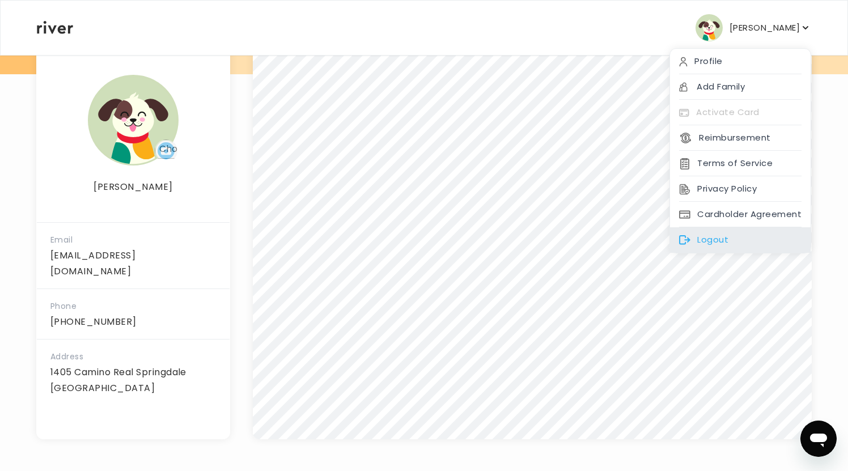
click at [713, 240] on div "Logout" at bounding box center [740, 240] width 141 height 26
